Goal: Find specific page/section: Find specific page/section

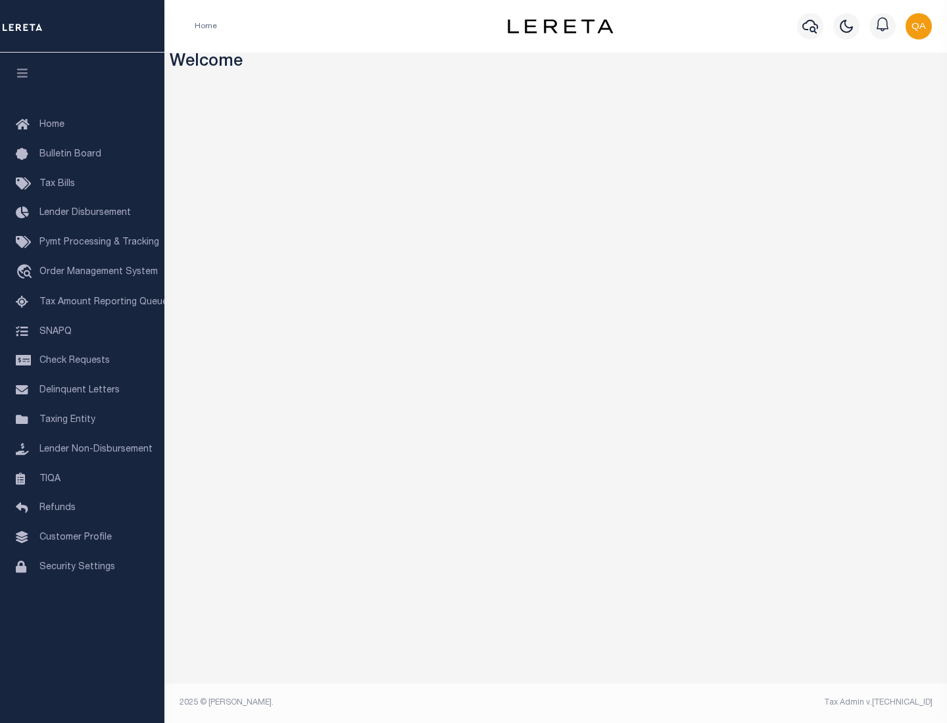
click at [82, 361] on span "Check Requests" at bounding box center [74, 360] width 70 height 9
select select "50"
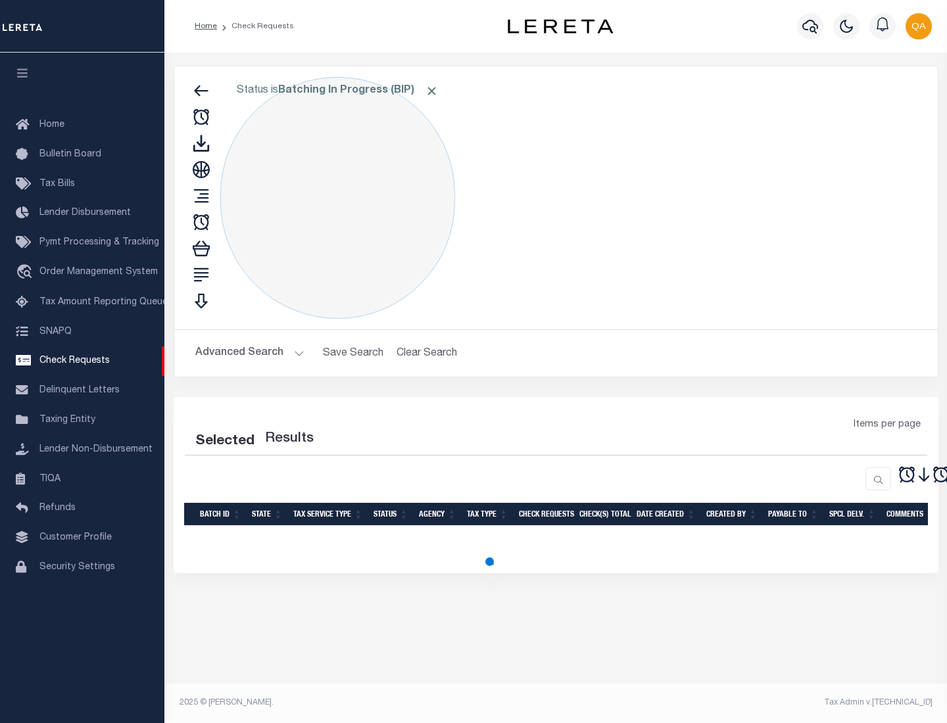
select select "50"
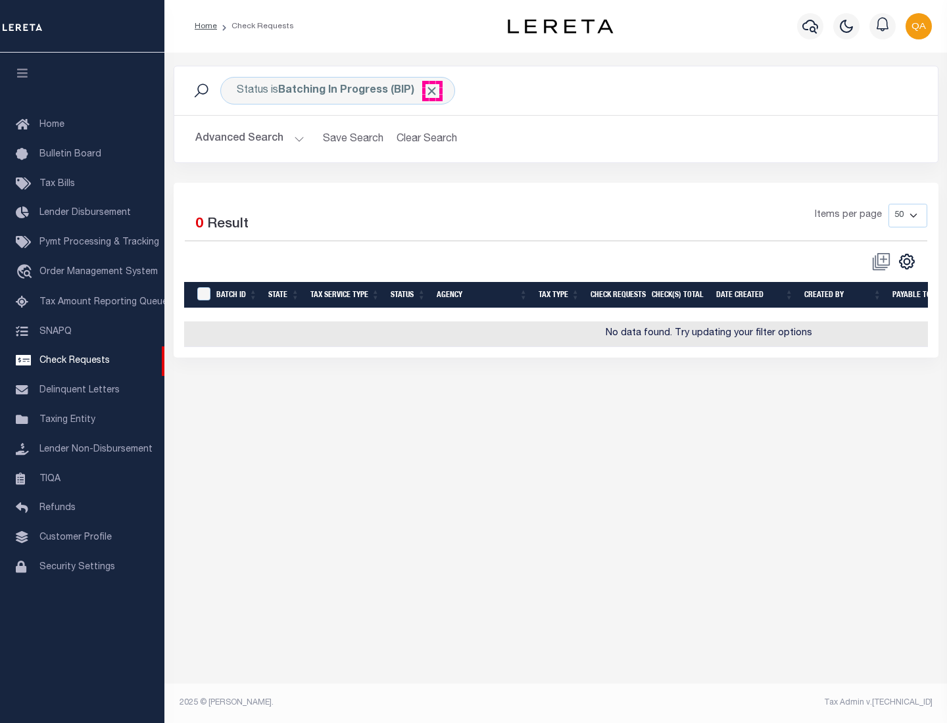
click at [432, 91] on span "Click to Remove" at bounding box center [432, 91] width 14 height 14
